Goal: Task Accomplishment & Management: Complete application form

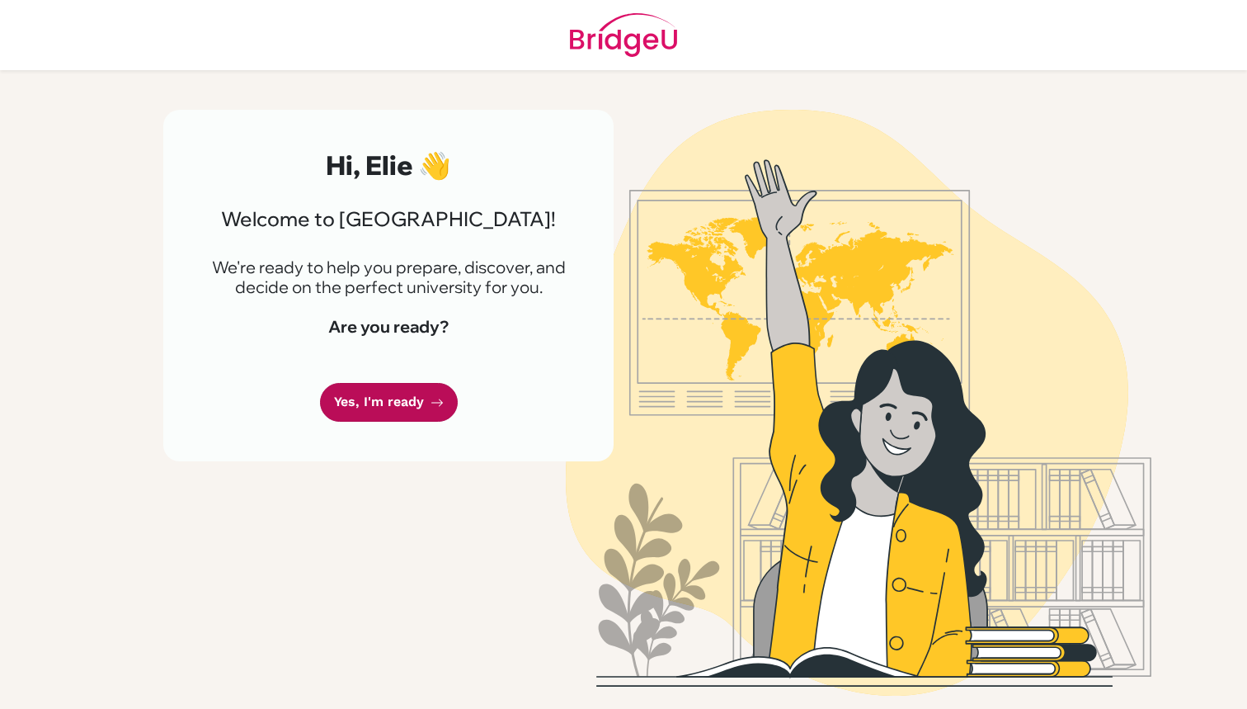
click at [372, 392] on link "Yes, I'm ready" at bounding box center [389, 402] width 138 height 39
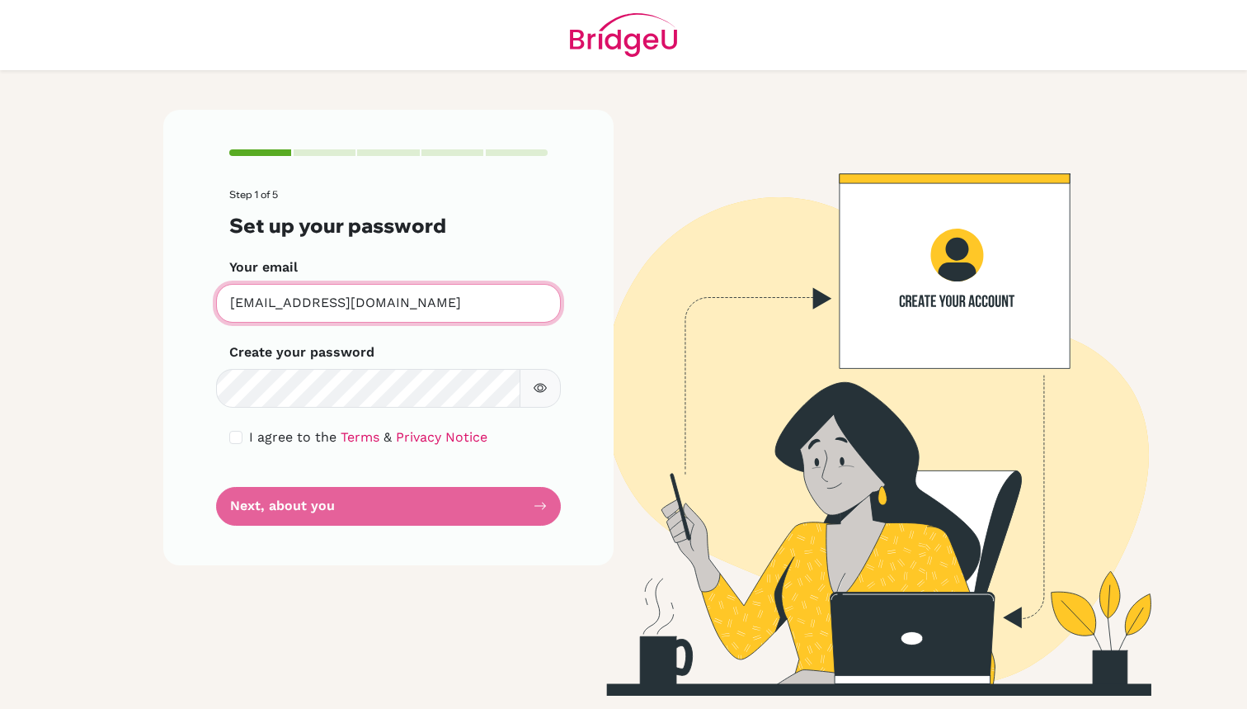
click at [383, 304] on input "[EMAIL_ADDRESS][DOMAIN_NAME]" at bounding box center [388, 303] width 345 height 39
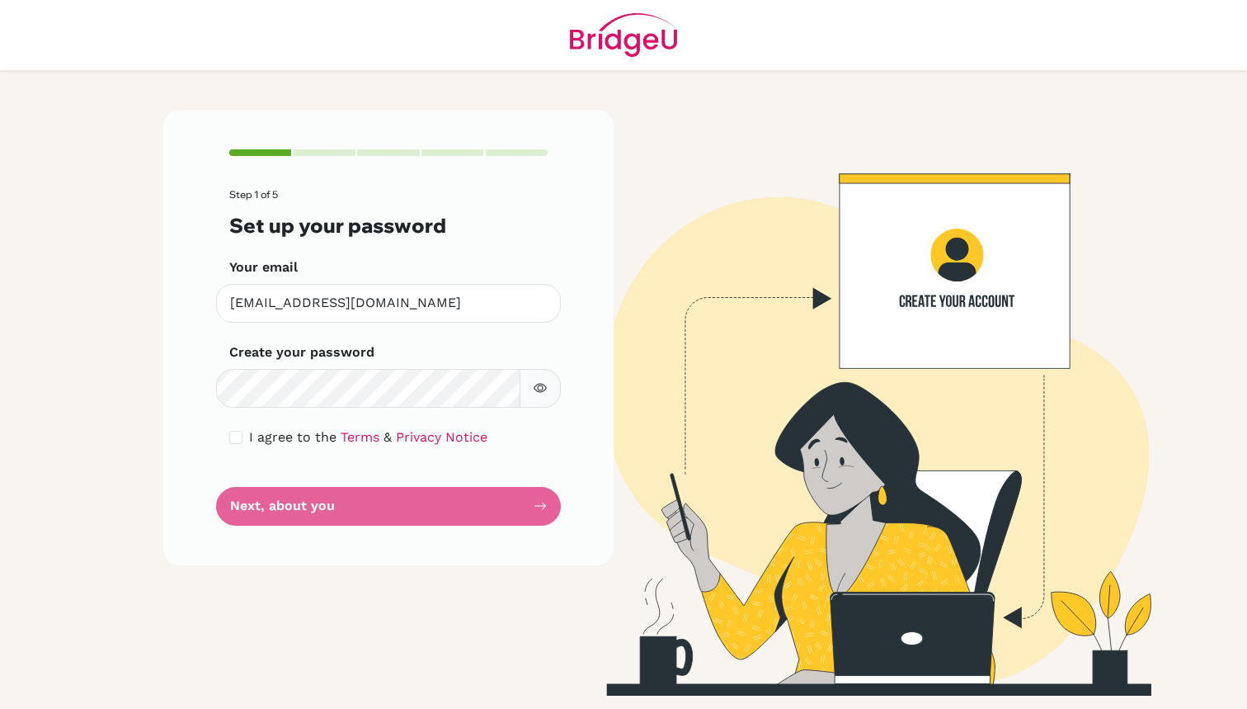
click at [239, 436] on input "checkbox" at bounding box center [235, 437] width 13 height 13
checkbox input "true"
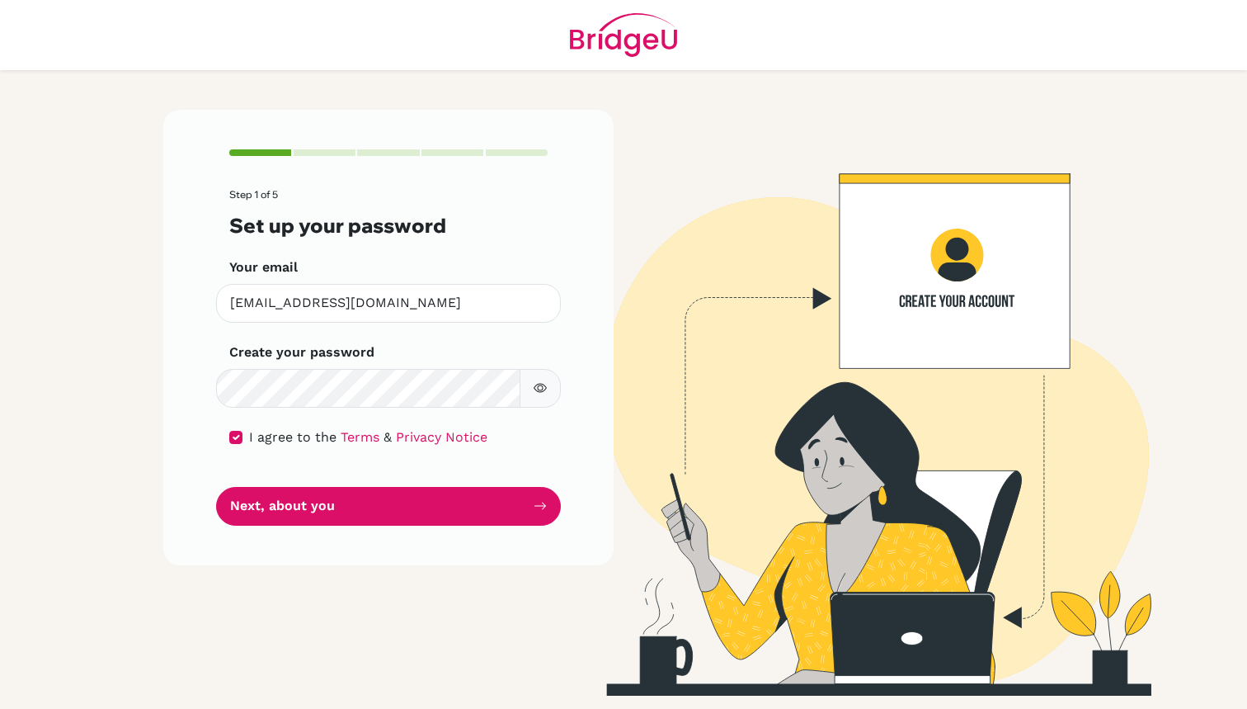
click at [535, 381] on icon "button" at bounding box center [540, 387] width 13 height 13
click at [535, 380] on button "button" at bounding box center [540, 388] width 41 height 39
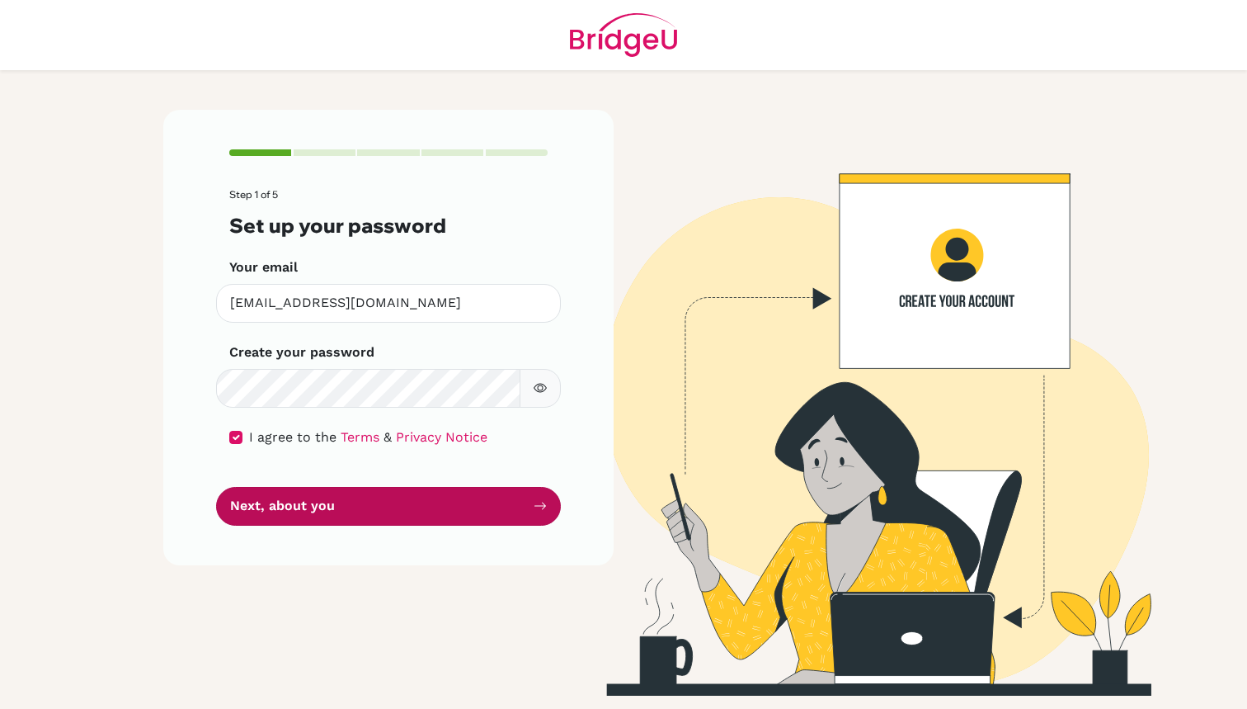
click at [469, 502] on button "Next, about you" at bounding box center [388, 506] width 345 height 39
